Goal: Transaction & Acquisition: Obtain resource

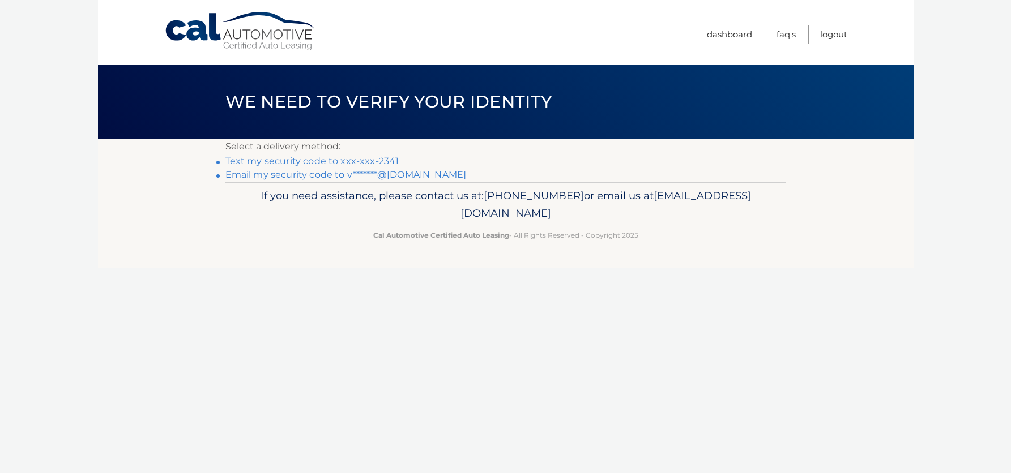
click at [383, 162] on link "Text my security code to xxx-xxx-2341" at bounding box center [312, 161] width 174 height 11
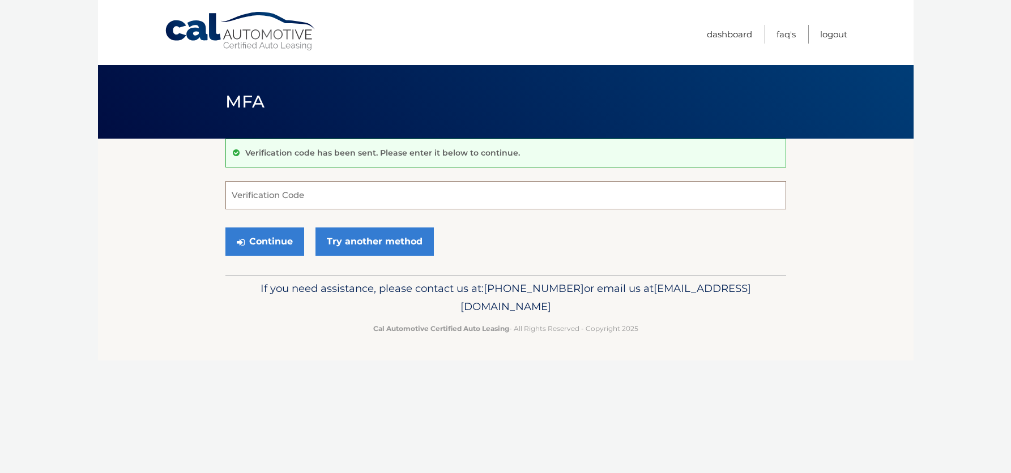
click at [425, 197] on input "Verification Code" at bounding box center [505, 195] width 561 height 28
type input "933451"
click at [225, 228] on button "Continue" at bounding box center [264, 242] width 79 height 28
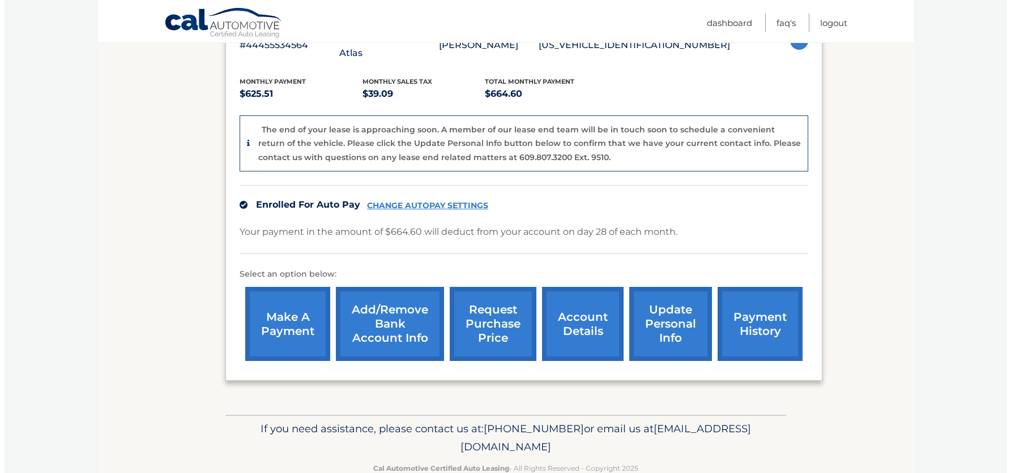
scroll to position [240, 0]
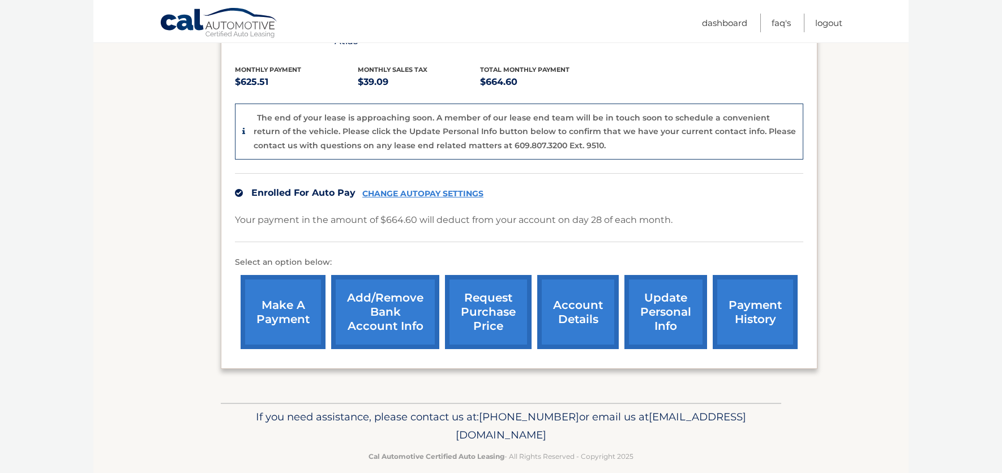
click at [495, 303] on link "request purchase price" at bounding box center [488, 312] width 87 height 74
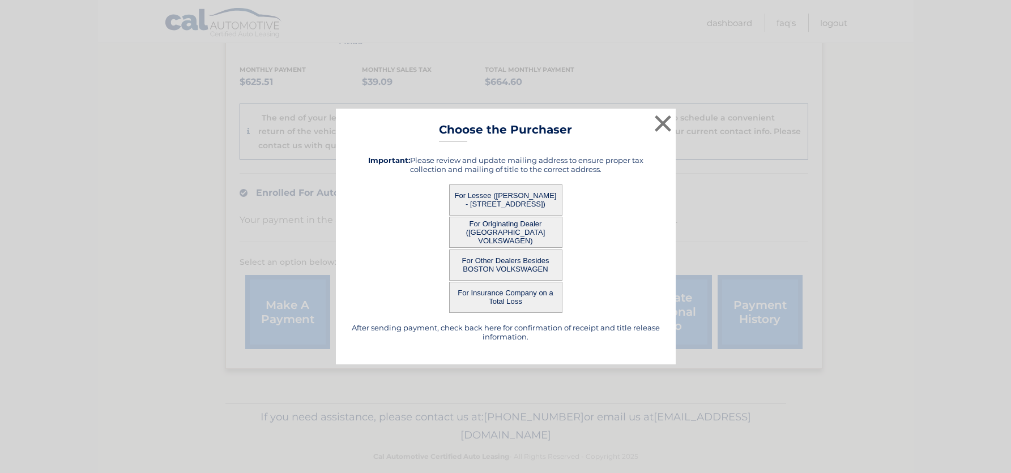
click at [497, 200] on button "For Lessee ([PERSON_NAME] - [STREET_ADDRESS])" at bounding box center [505, 200] width 113 height 31
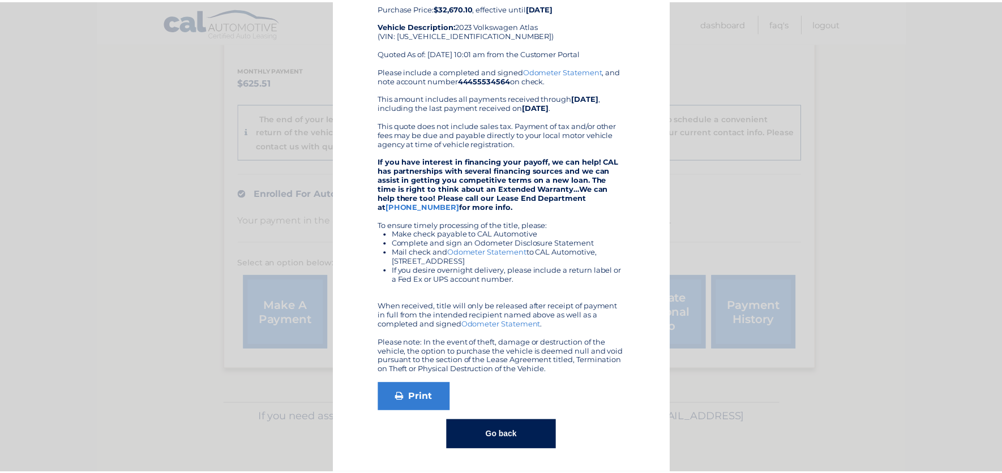
scroll to position [0, 0]
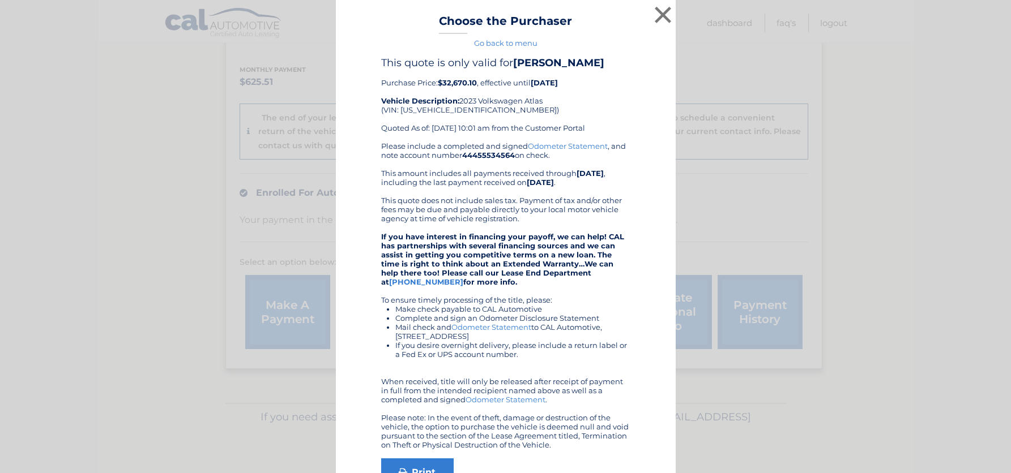
click at [755, 179] on div "× Choose the Purchaser Go back to menu After sending payment, check back here f…" at bounding box center [506, 274] width 1002 height 549
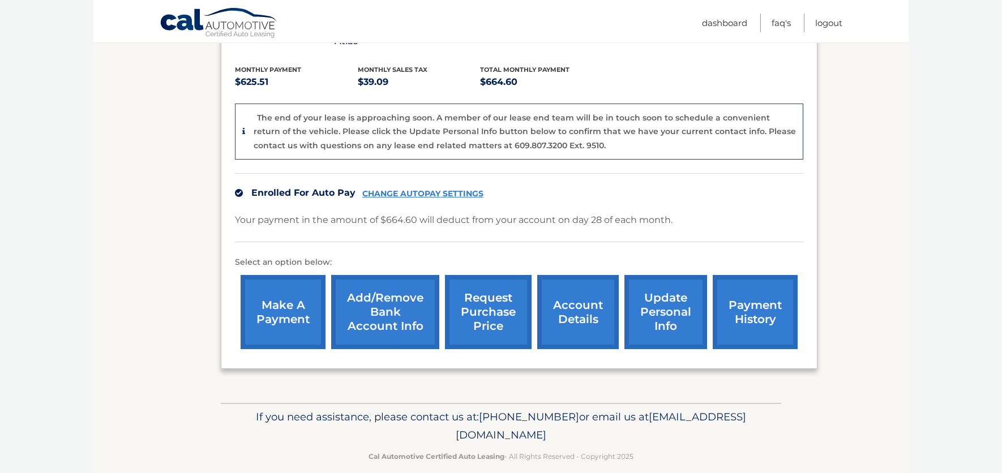
click at [584, 309] on link "account details" at bounding box center [578, 312] width 82 height 74
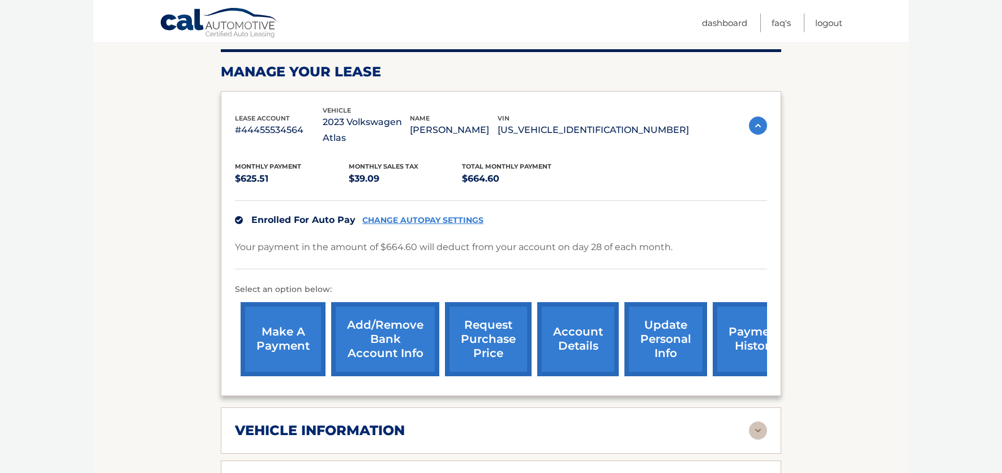
scroll to position [166, 0]
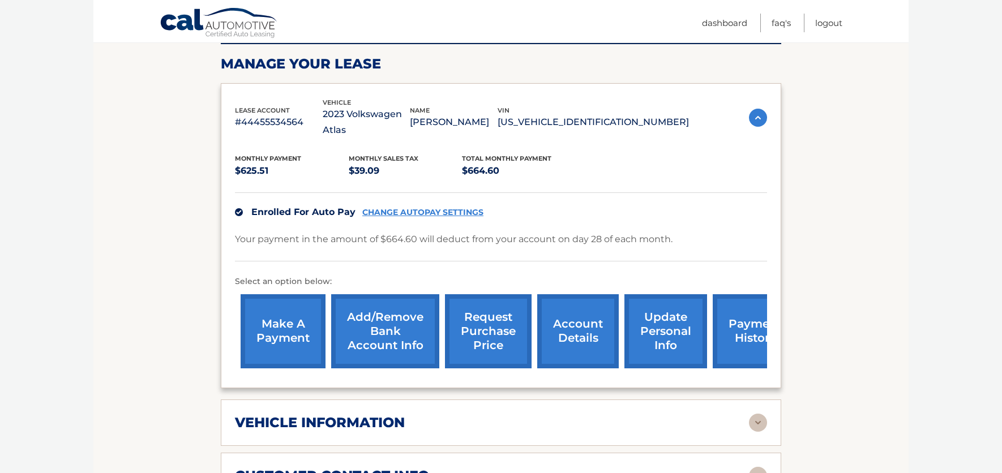
click at [763, 414] on img at bounding box center [758, 423] width 18 height 18
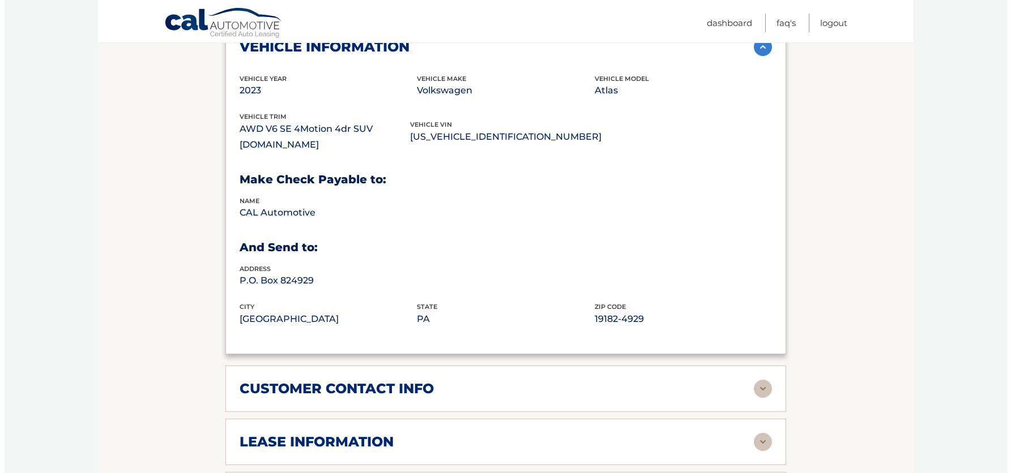
scroll to position [760, 0]
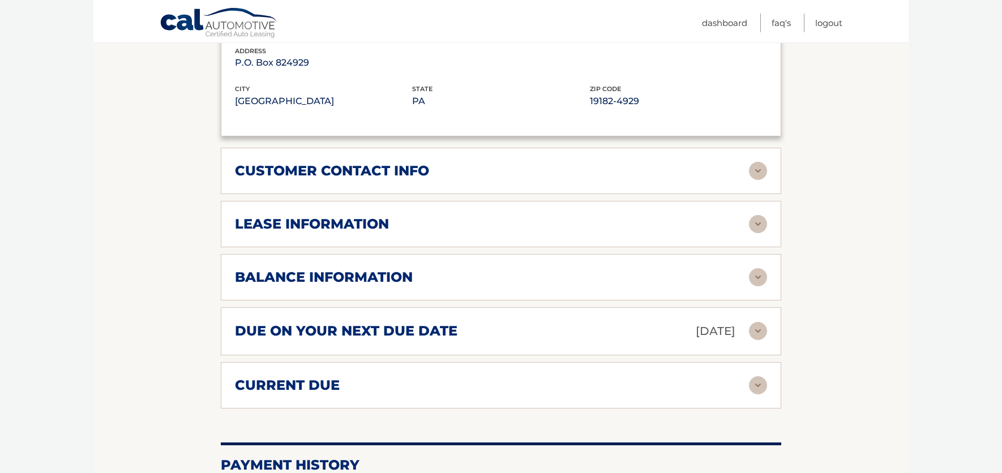
click at [366, 216] on h2 "lease information" at bounding box center [312, 224] width 154 height 17
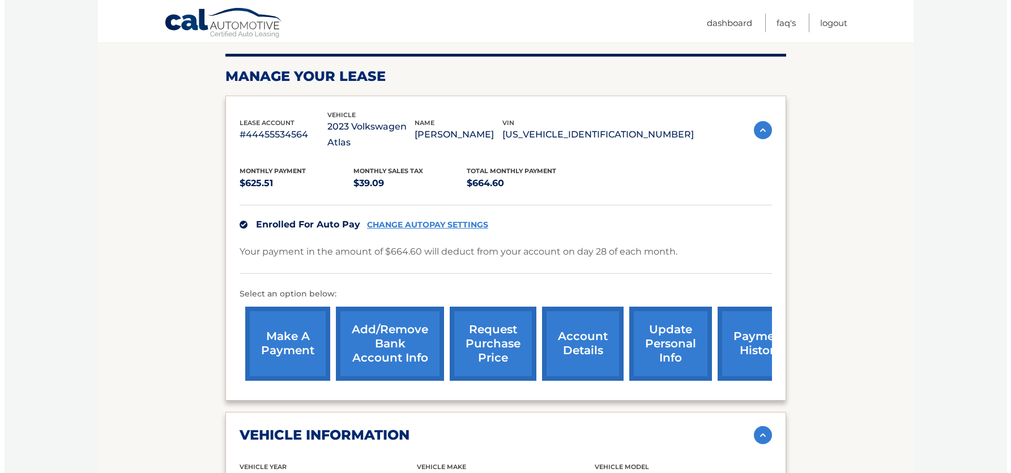
scroll to position [169, 0]
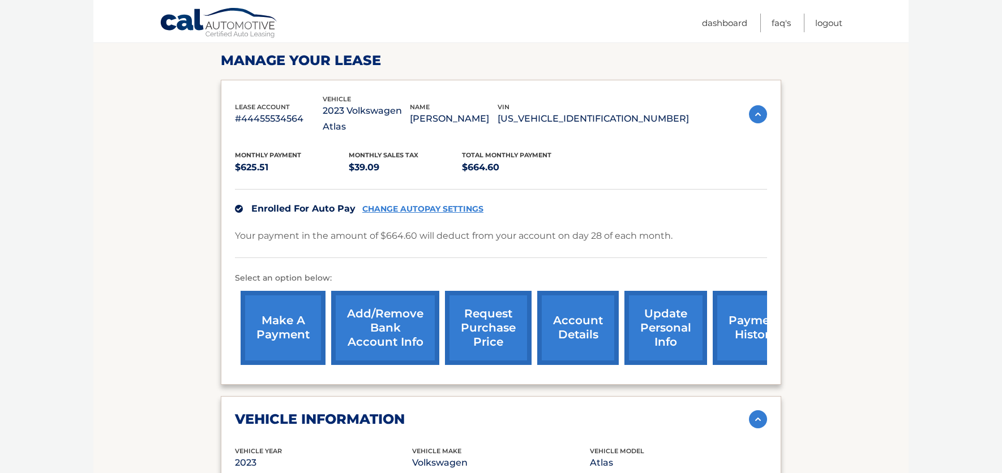
click at [487, 314] on link "request purchase price" at bounding box center [488, 328] width 87 height 74
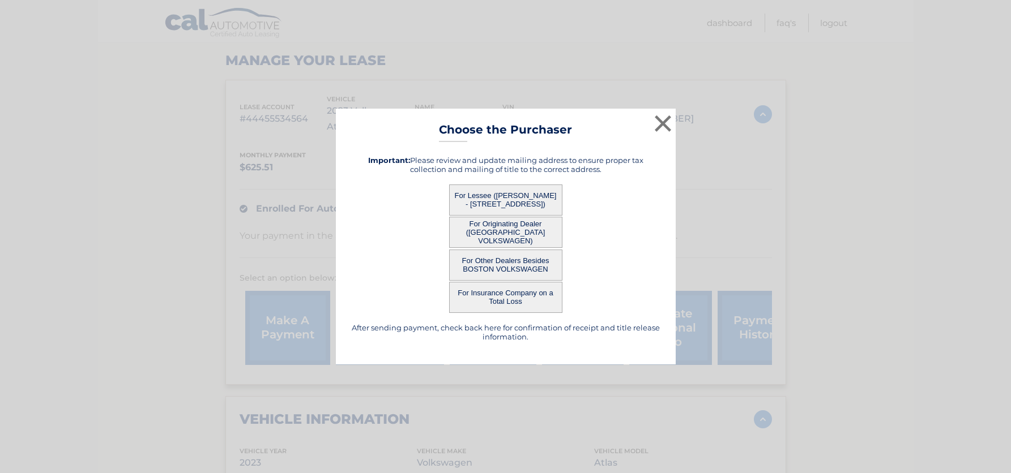
click at [514, 234] on button "For Originating Dealer ([GEOGRAPHIC_DATA] VOLKSWAGEN)" at bounding box center [505, 232] width 113 height 31
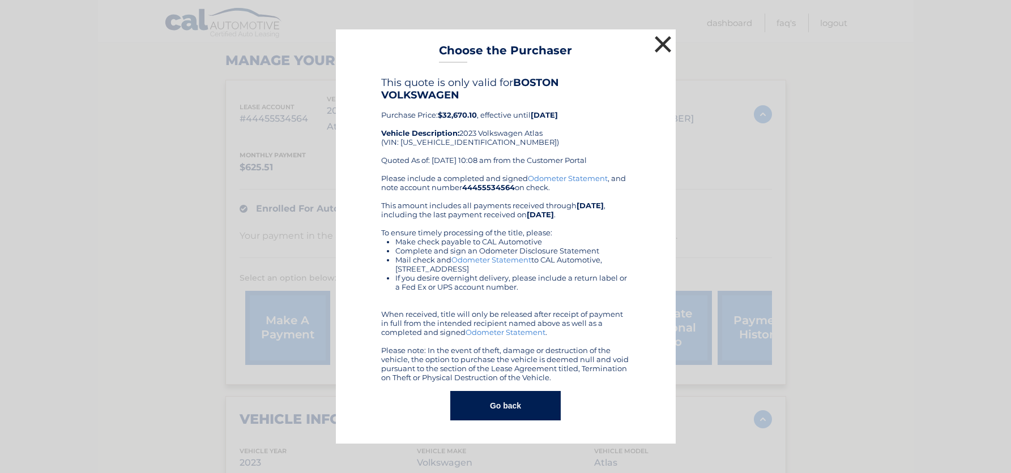
click at [665, 45] on button "×" at bounding box center [663, 44] width 23 height 23
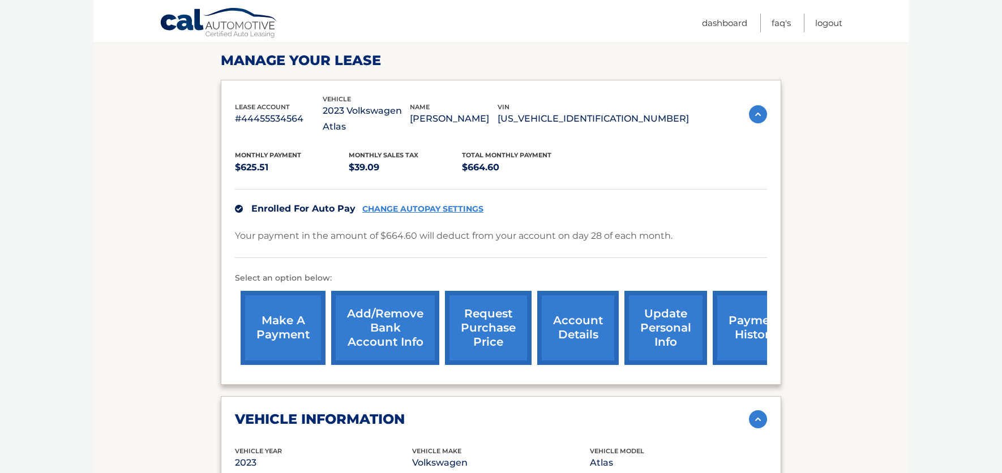
click at [496, 318] on link "request purchase price" at bounding box center [488, 328] width 87 height 74
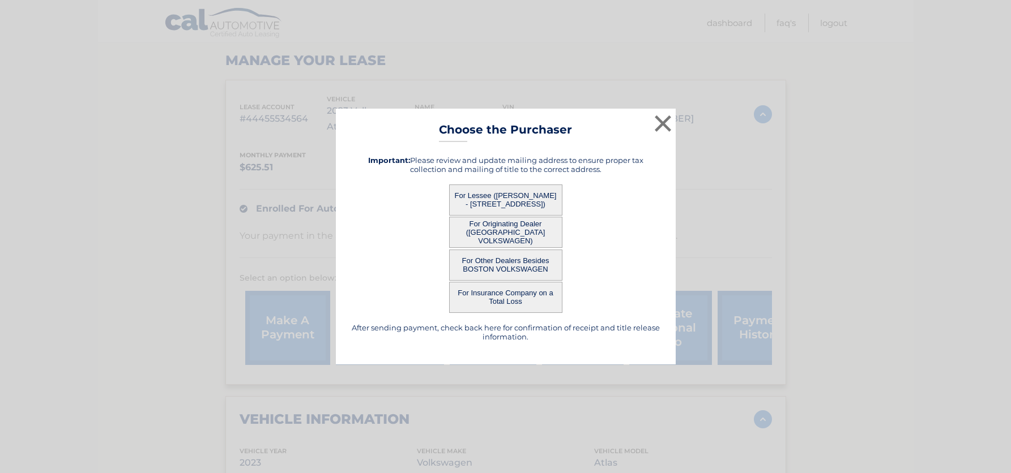
click at [509, 195] on button "For Lessee ([PERSON_NAME] - [STREET_ADDRESS])" at bounding box center [505, 200] width 113 height 31
